Goal: Task Accomplishment & Management: Use online tool/utility

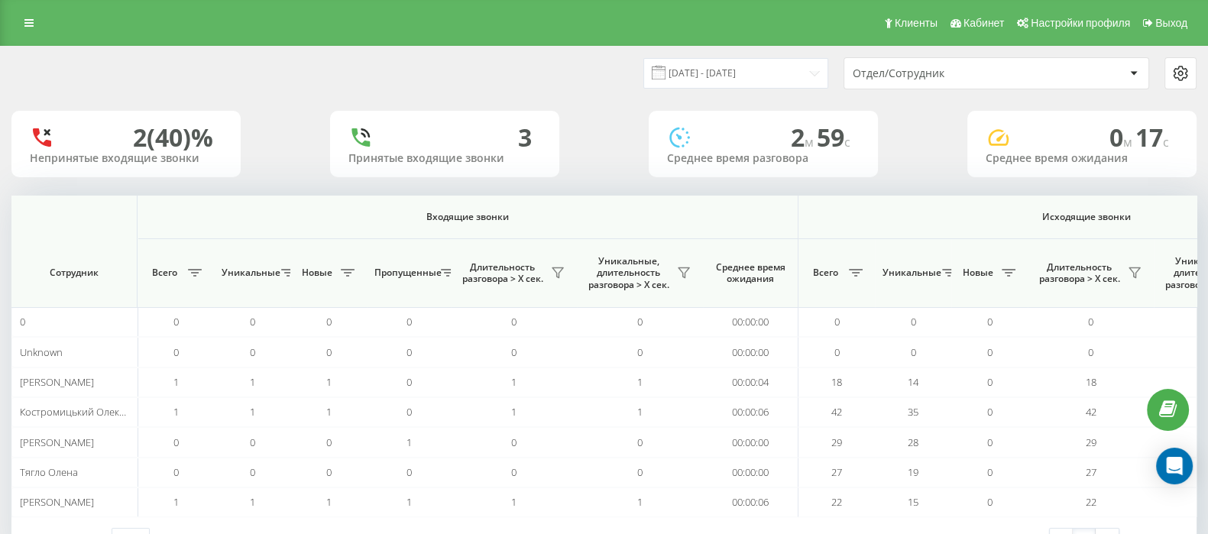
scroll to position [0, 947]
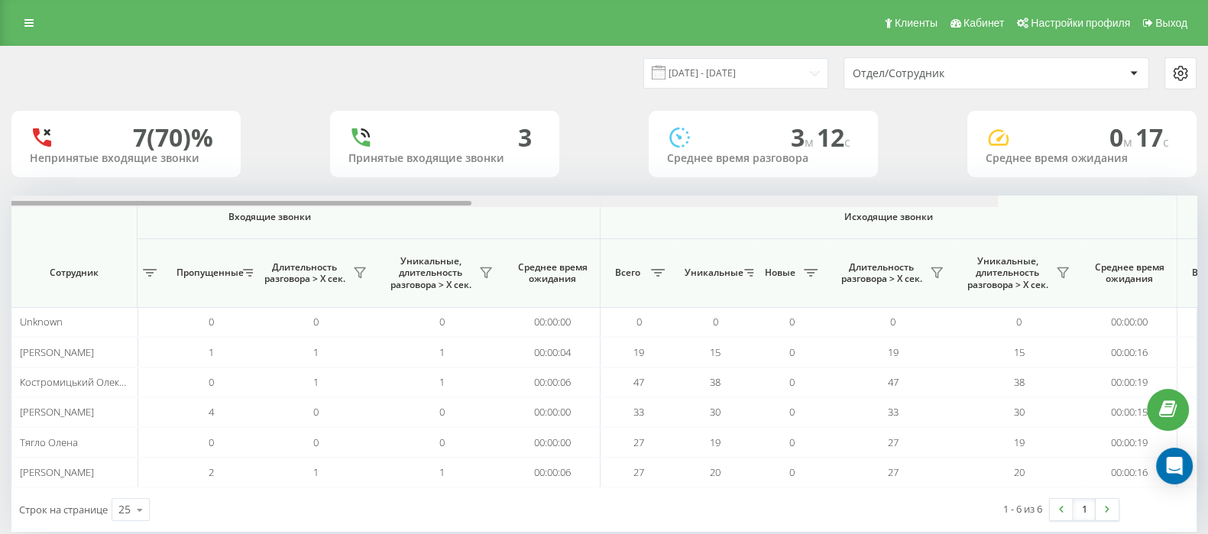
scroll to position [0, 947]
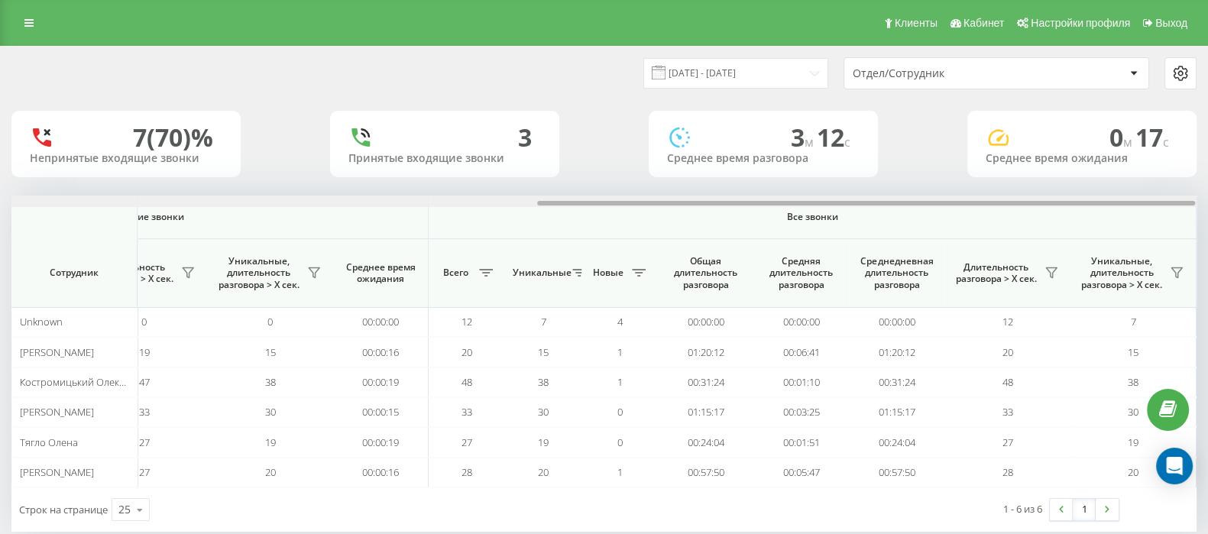
drag, startPoint x: 548, startPoint y: 201, endPoint x: 1222, endPoint y: 205, distance: 674.2
click at [1208, 205] on html "[DOMAIN_NAME] Проекты [DOMAIN_NAME] Дашборд Центр обращений Аналитика Ваши отче…" at bounding box center [604, 267] width 1208 height 534
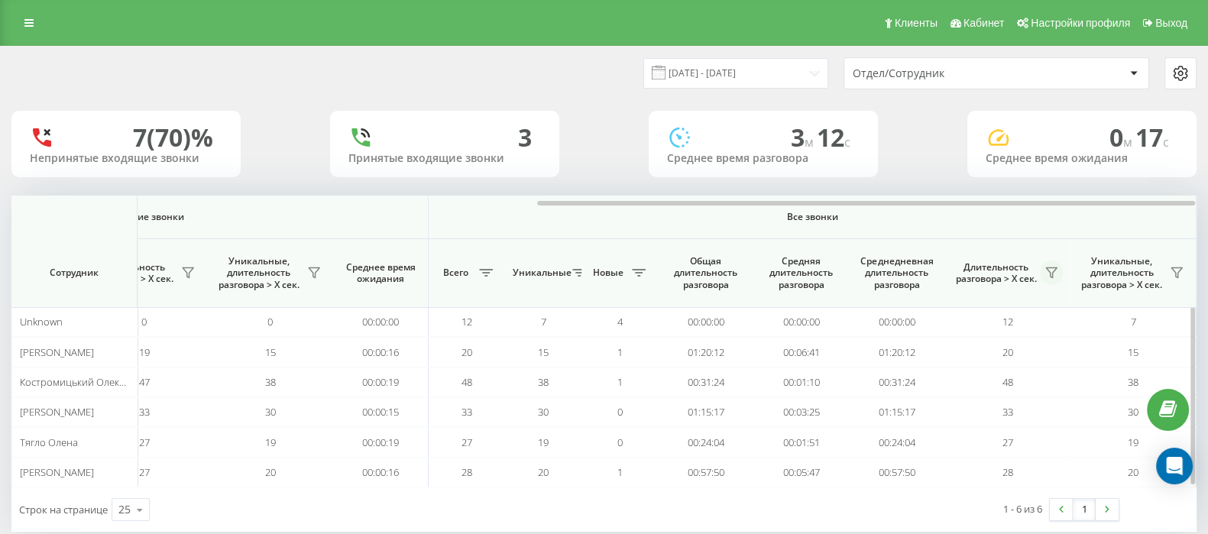
click at [1055, 273] on icon at bounding box center [1052, 273] width 12 height 12
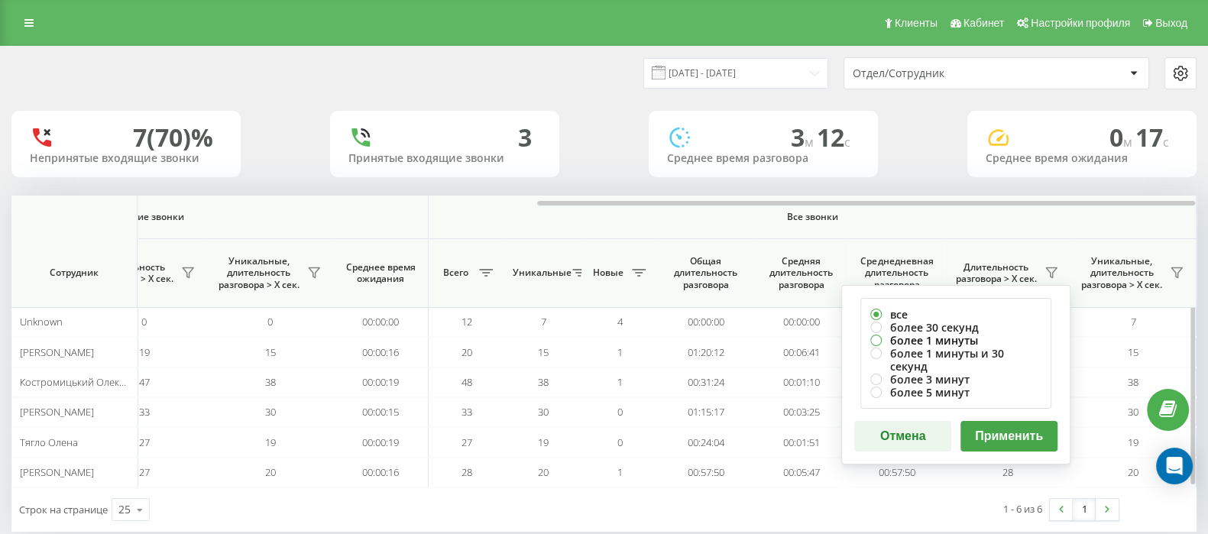
click at [875, 337] on label "более 1 минуты" at bounding box center [956, 340] width 171 height 13
radio input "true"
click at [1016, 421] on button "Применить" at bounding box center [1009, 436] width 97 height 31
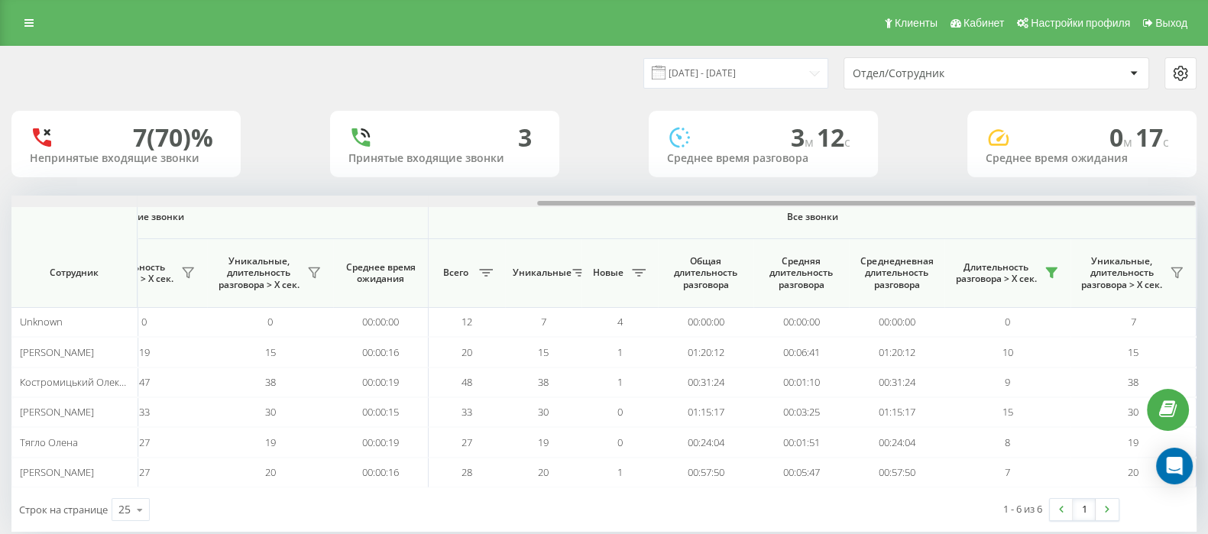
drag, startPoint x: 600, startPoint y: 202, endPoint x: 1222, endPoint y: 206, distance: 622.2
click at [1208, 206] on html "go.keycrm.app Проекты go.keycrm.app Дашборд Центр обращений Аналитика Ваши отче…" at bounding box center [604, 267] width 1208 height 534
